Goal: Find specific page/section: Find specific page/section

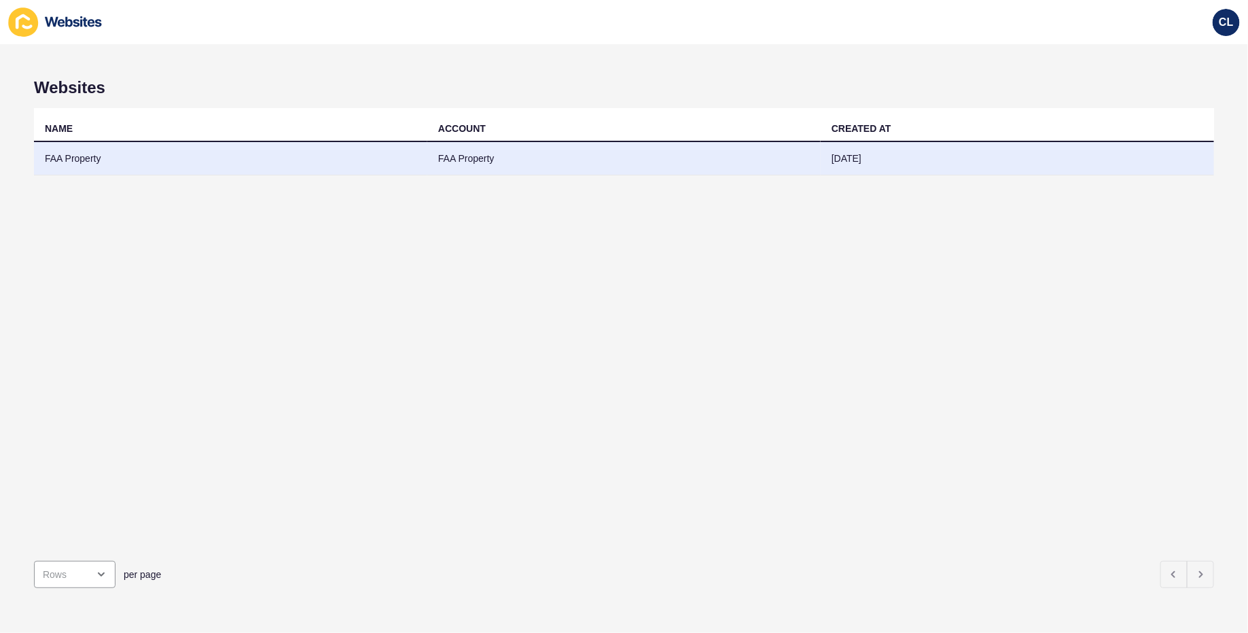
click at [344, 160] on td "FAA Property" at bounding box center [230, 158] width 393 height 33
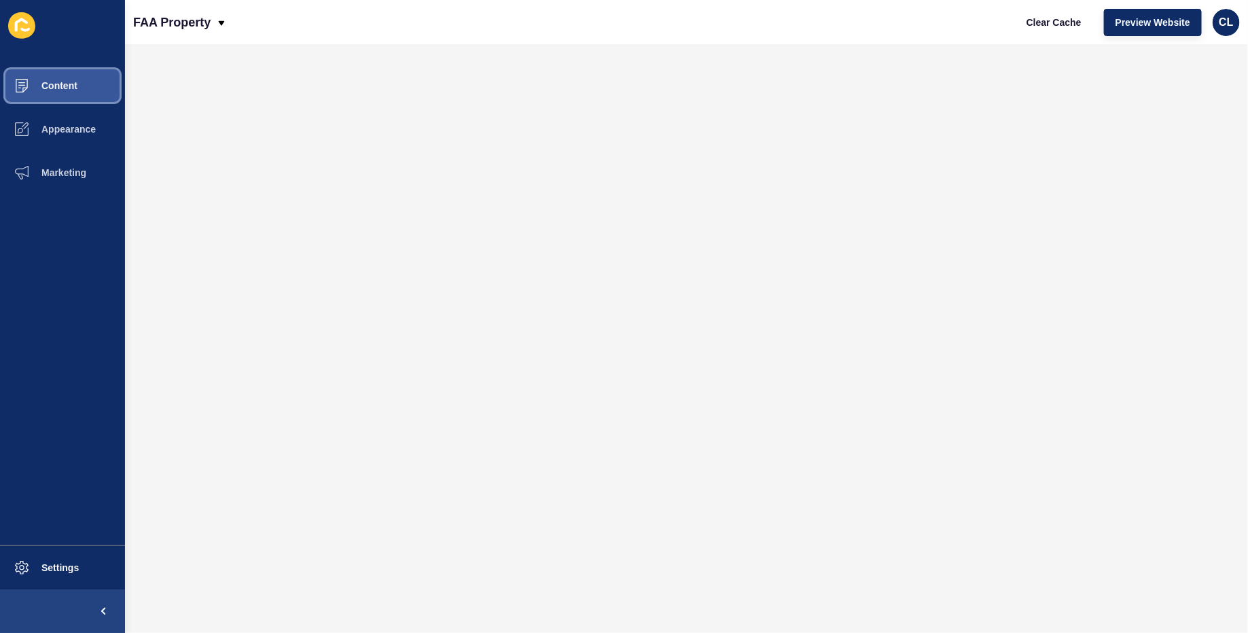
click at [79, 88] on button "Content" at bounding box center [62, 85] width 125 height 43
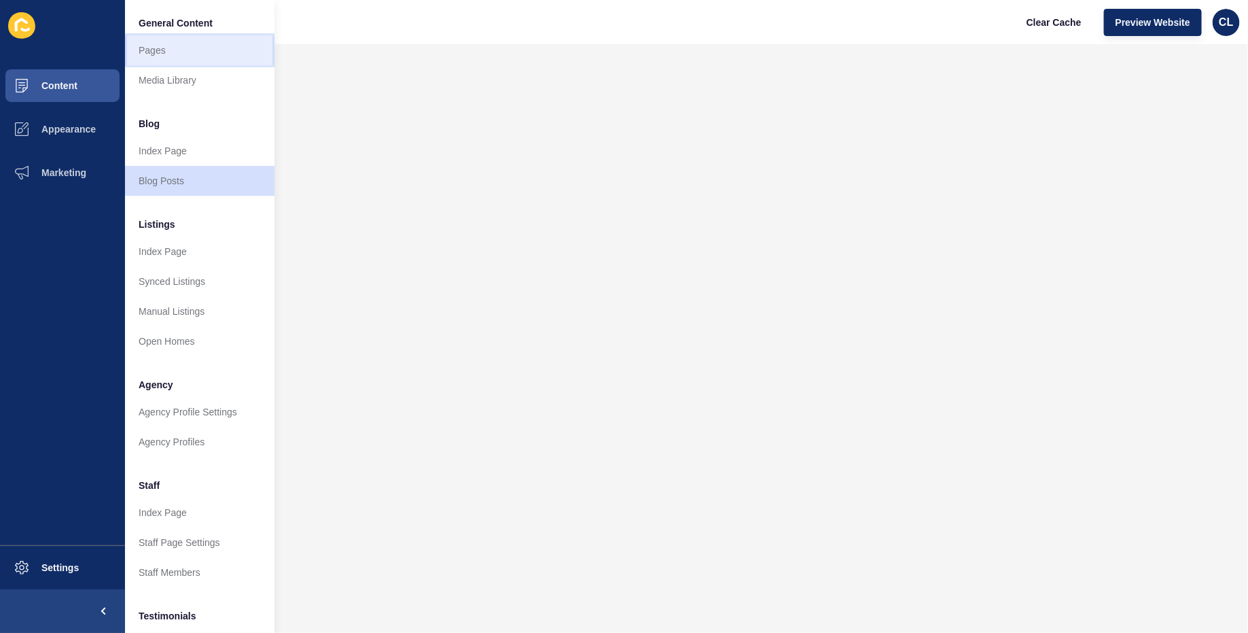
click at [217, 54] on link "Pages" at bounding box center [199, 50] width 149 height 30
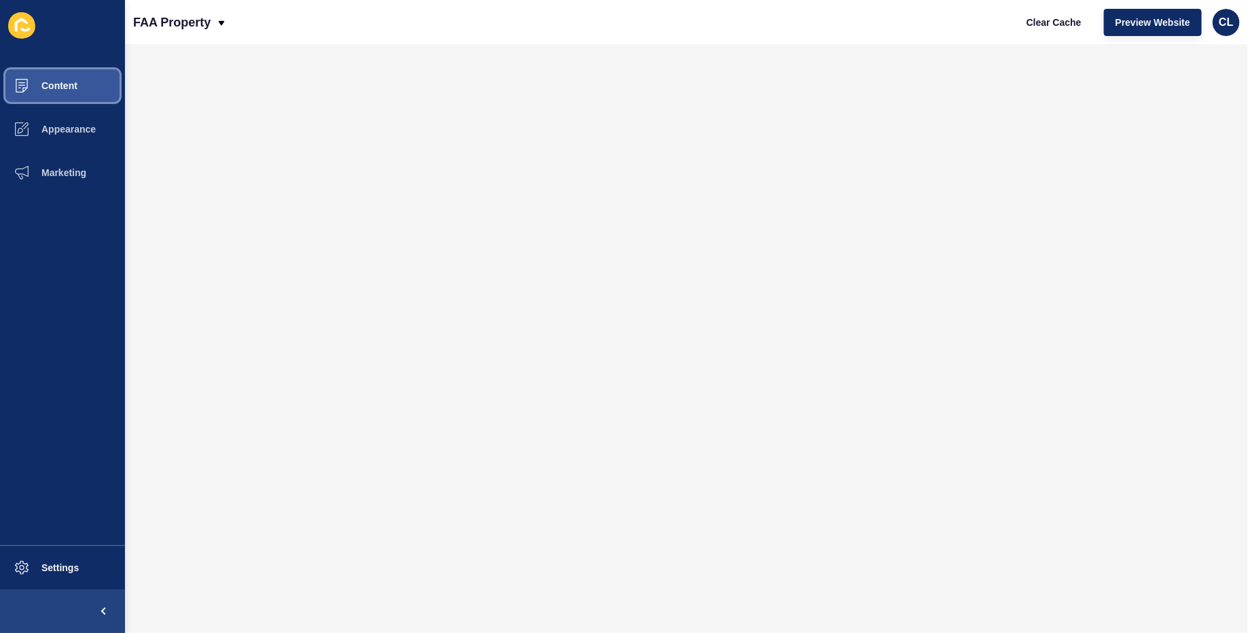
click at [98, 92] on button "Content" at bounding box center [62, 85] width 125 height 43
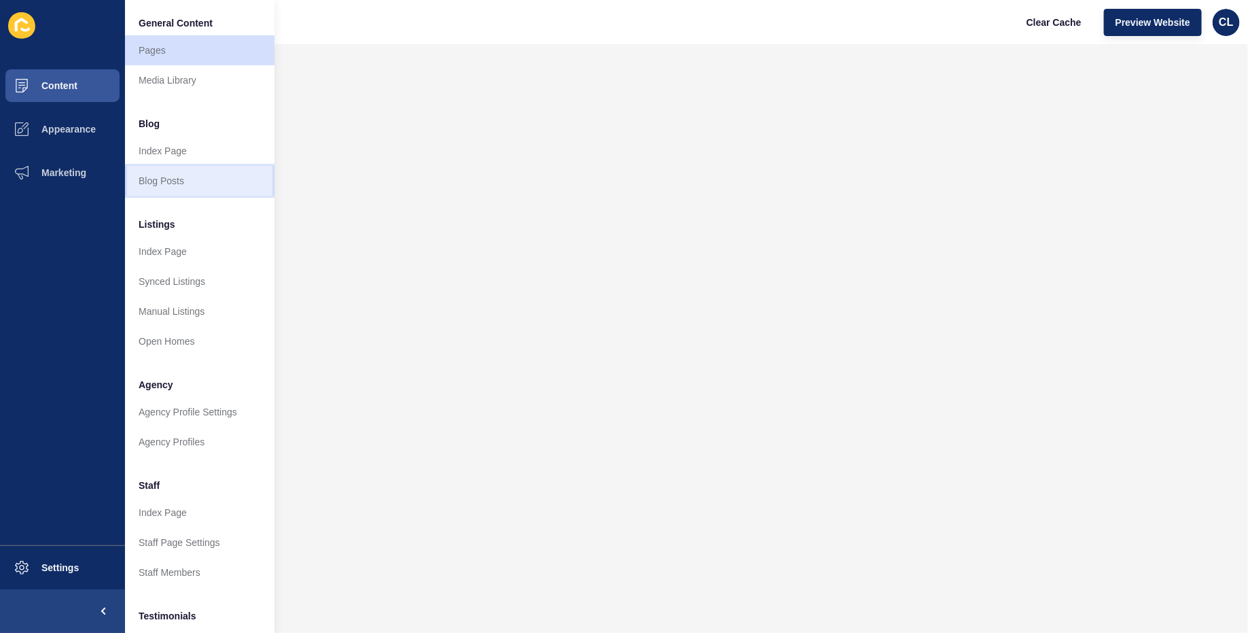
click at [170, 175] on link "Blog Posts" at bounding box center [199, 181] width 149 height 30
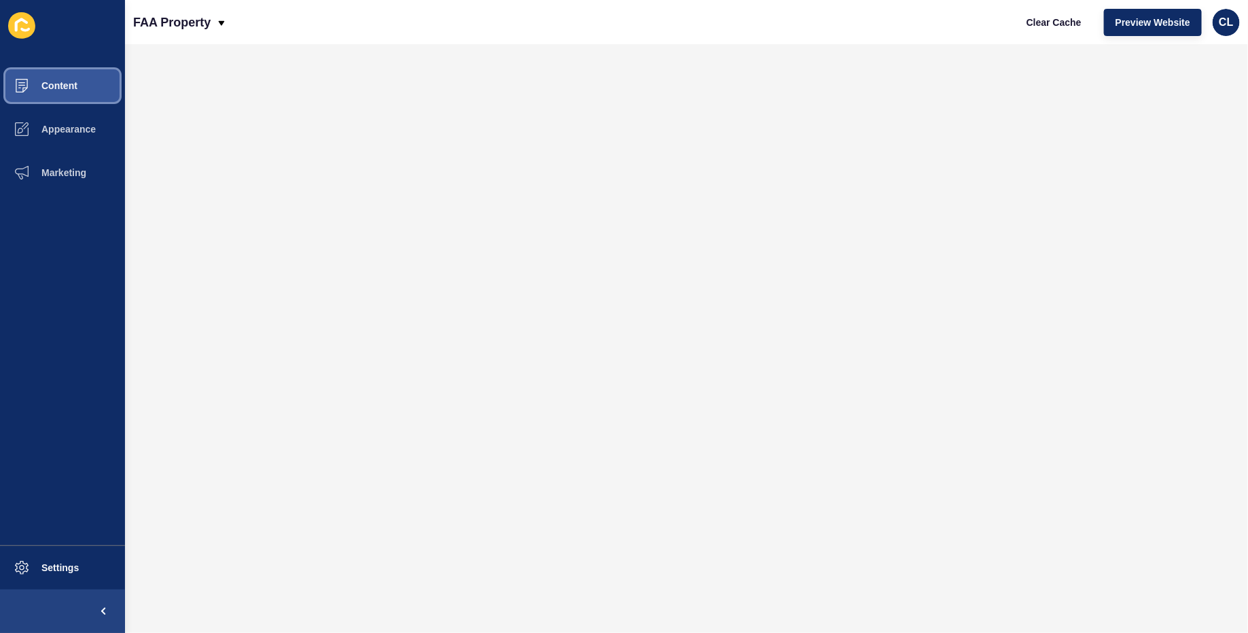
click at [75, 90] on span "Content" at bounding box center [37, 85] width 79 height 11
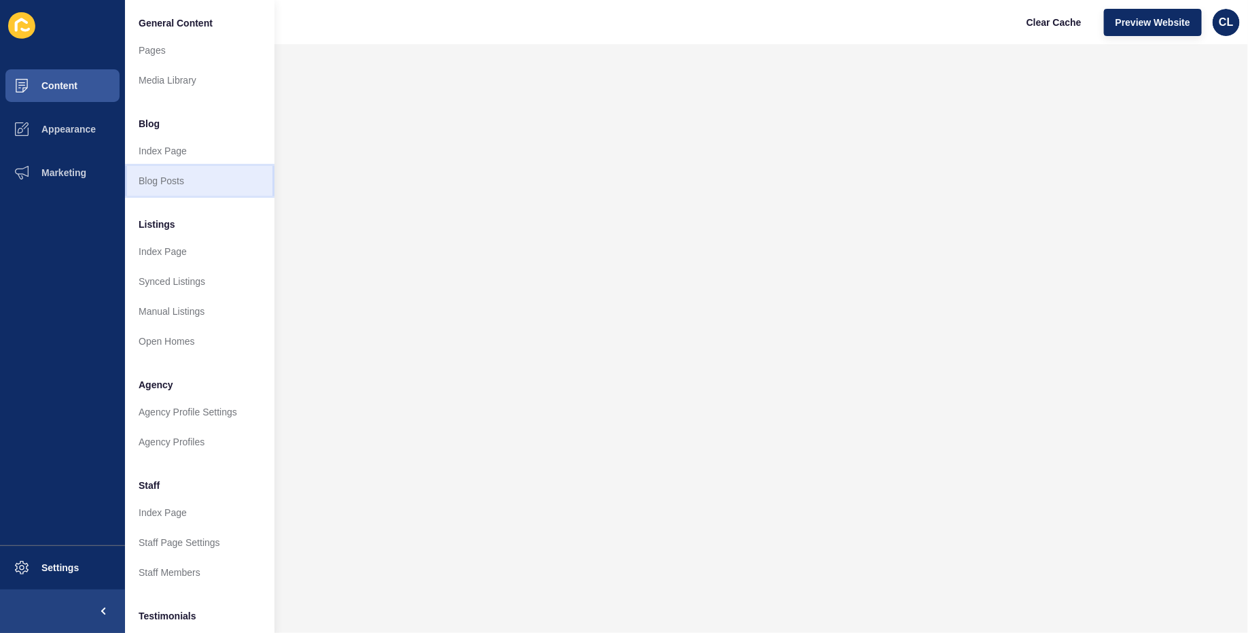
click at [175, 175] on link "Blog Posts" at bounding box center [199, 181] width 149 height 30
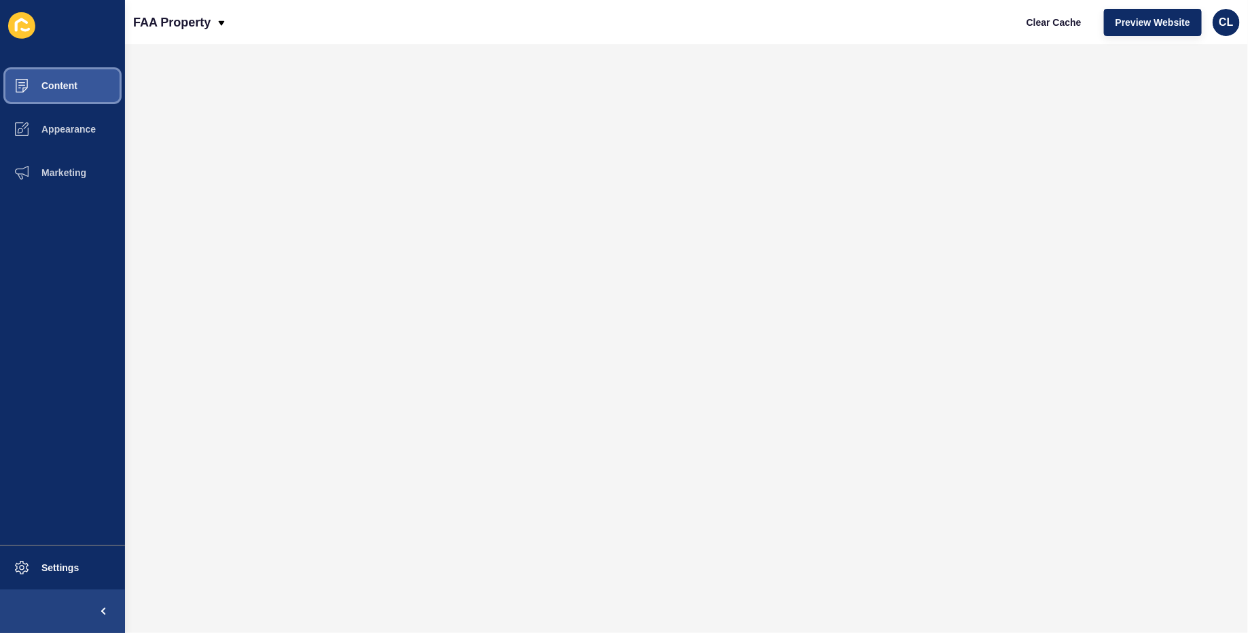
click at [71, 96] on button "Content" at bounding box center [62, 85] width 125 height 43
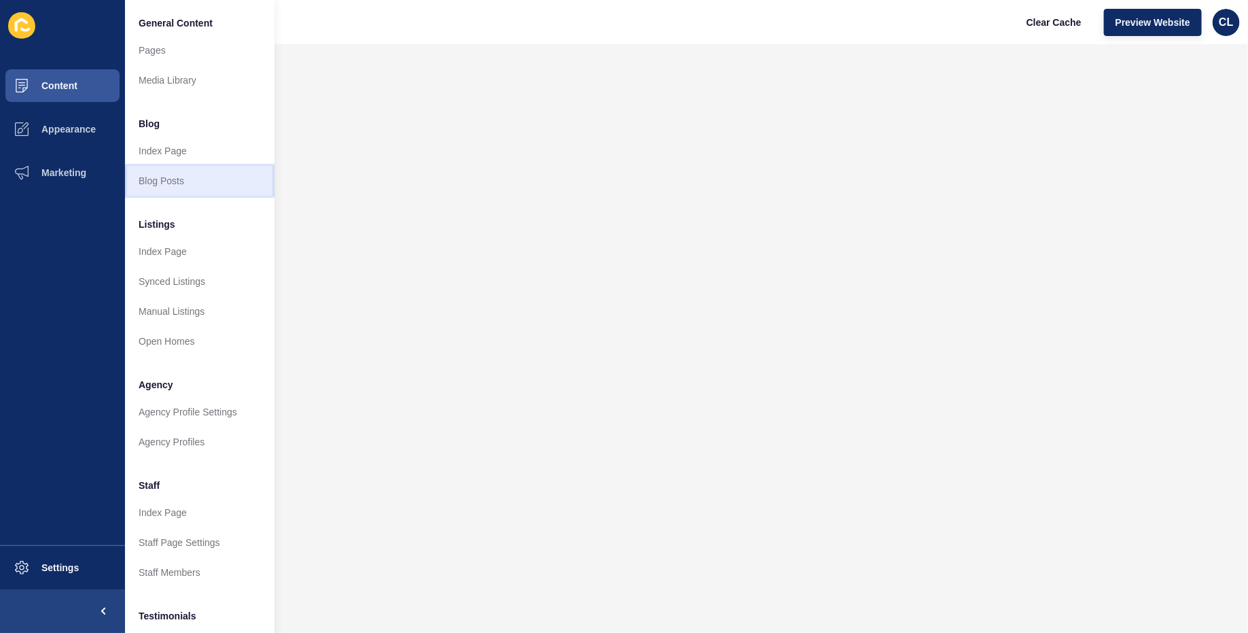
click at [166, 176] on link "Blog Posts" at bounding box center [199, 181] width 149 height 30
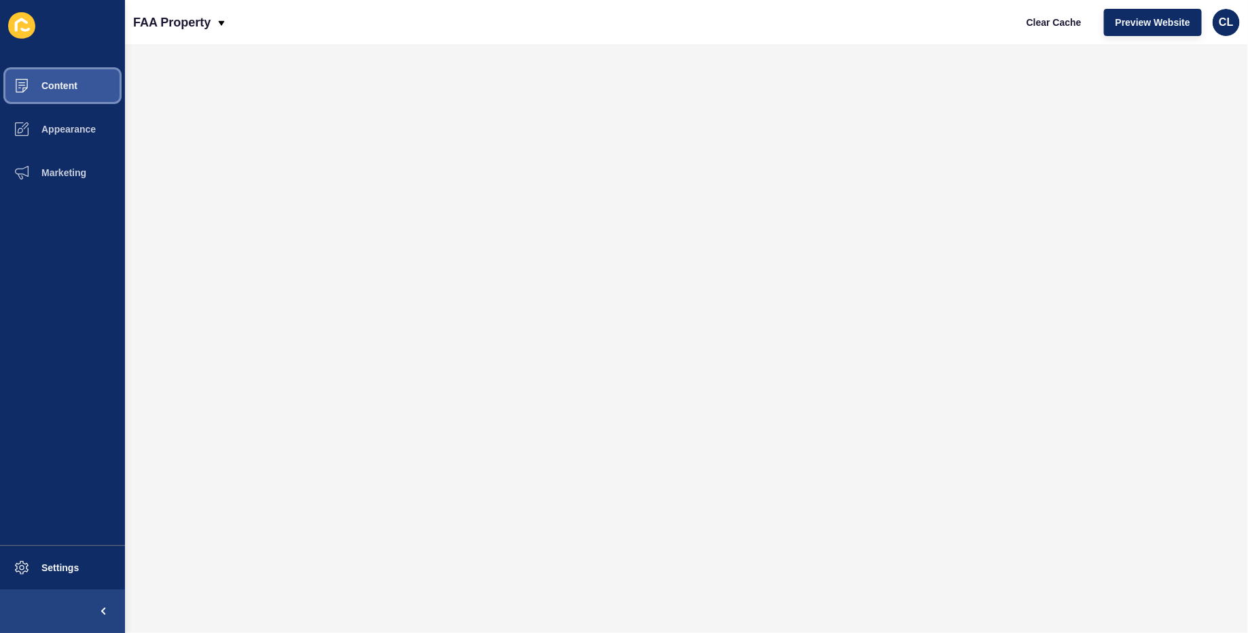
click at [78, 86] on button "Content" at bounding box center [62, 85] width 125 height 43
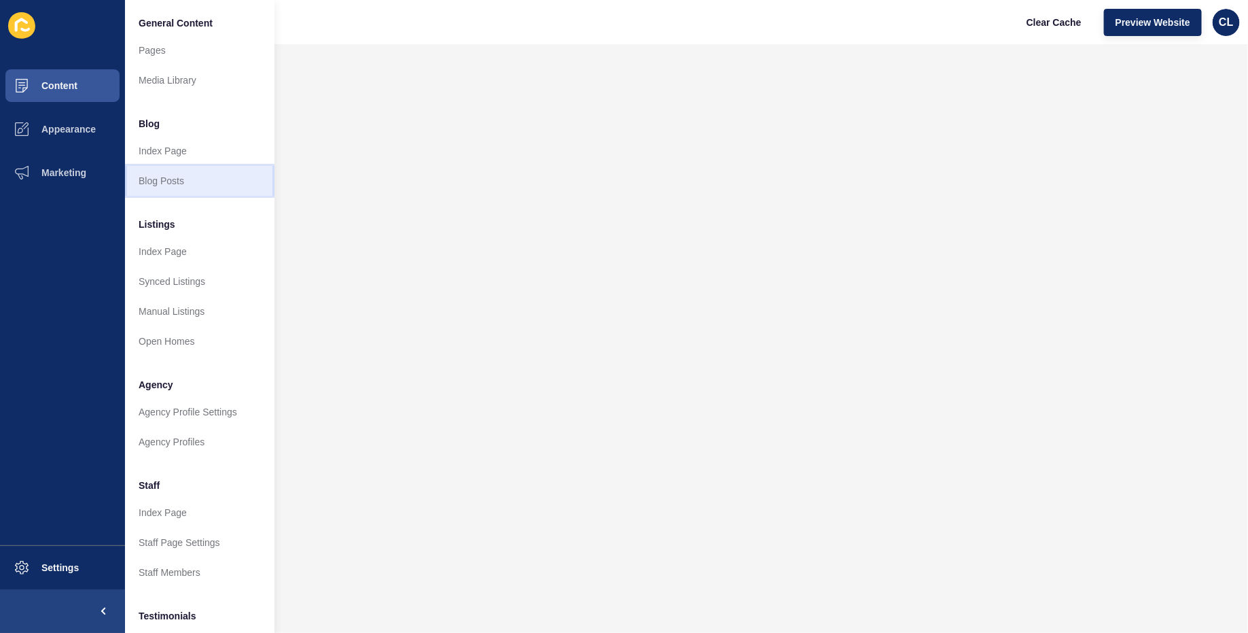
click at [173, 178] on link "Blog Posts" at bounding box center [199, 181] width 149 height 30
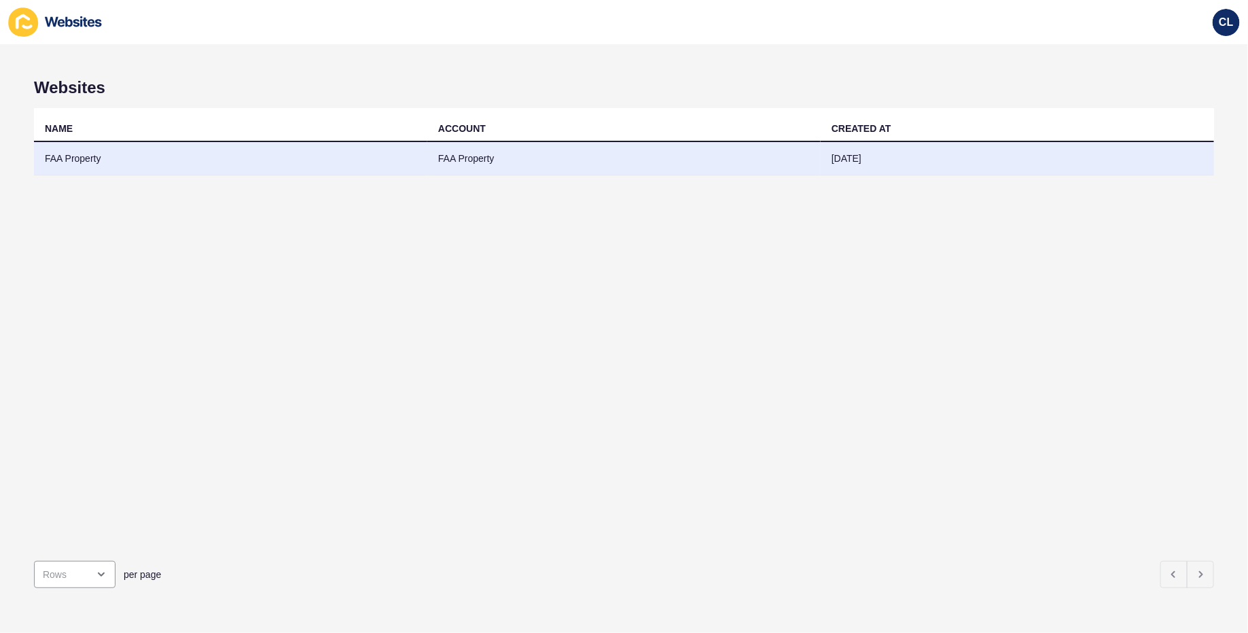
click at [311, 163] on td "FAA Property" at bounding box center [230, 158] width 393 height 33
